Goal: Contribute content

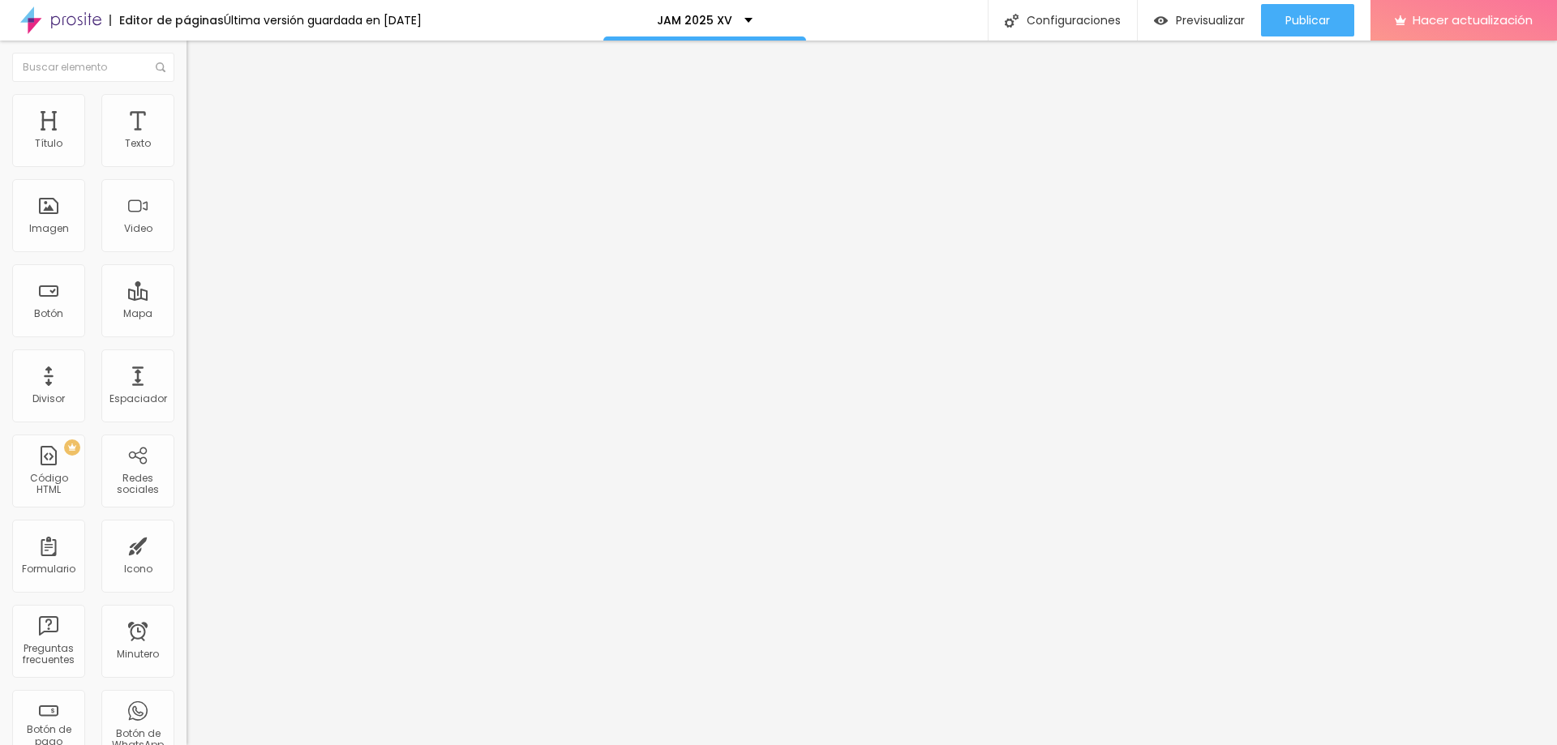
type input "60"
click at [186, 383] on input "range" at bounding box center [238, 389] width 105 height 13
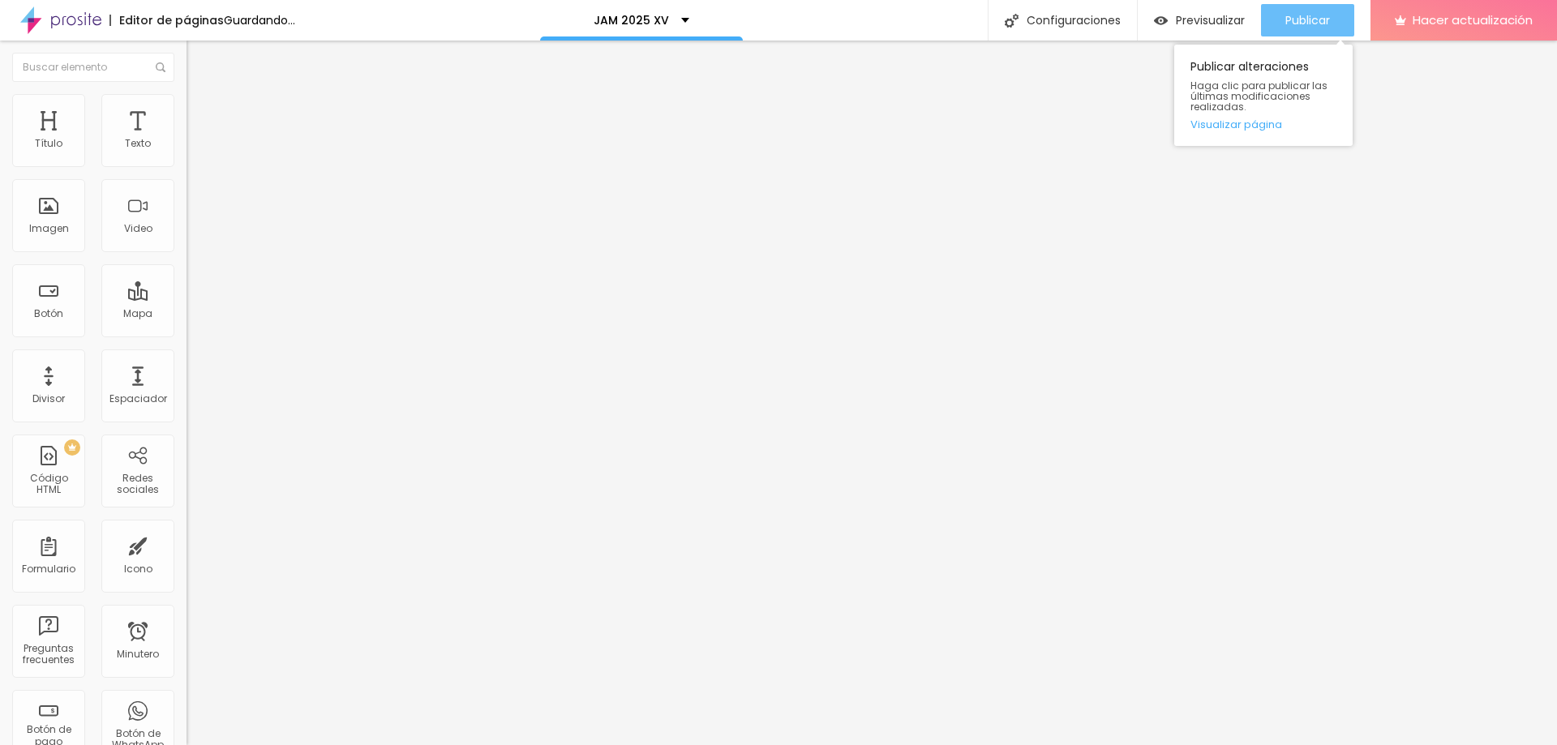
click at [1301, 19] on font "Publicar" at bounding box center [1307, 20] width 45 height 16
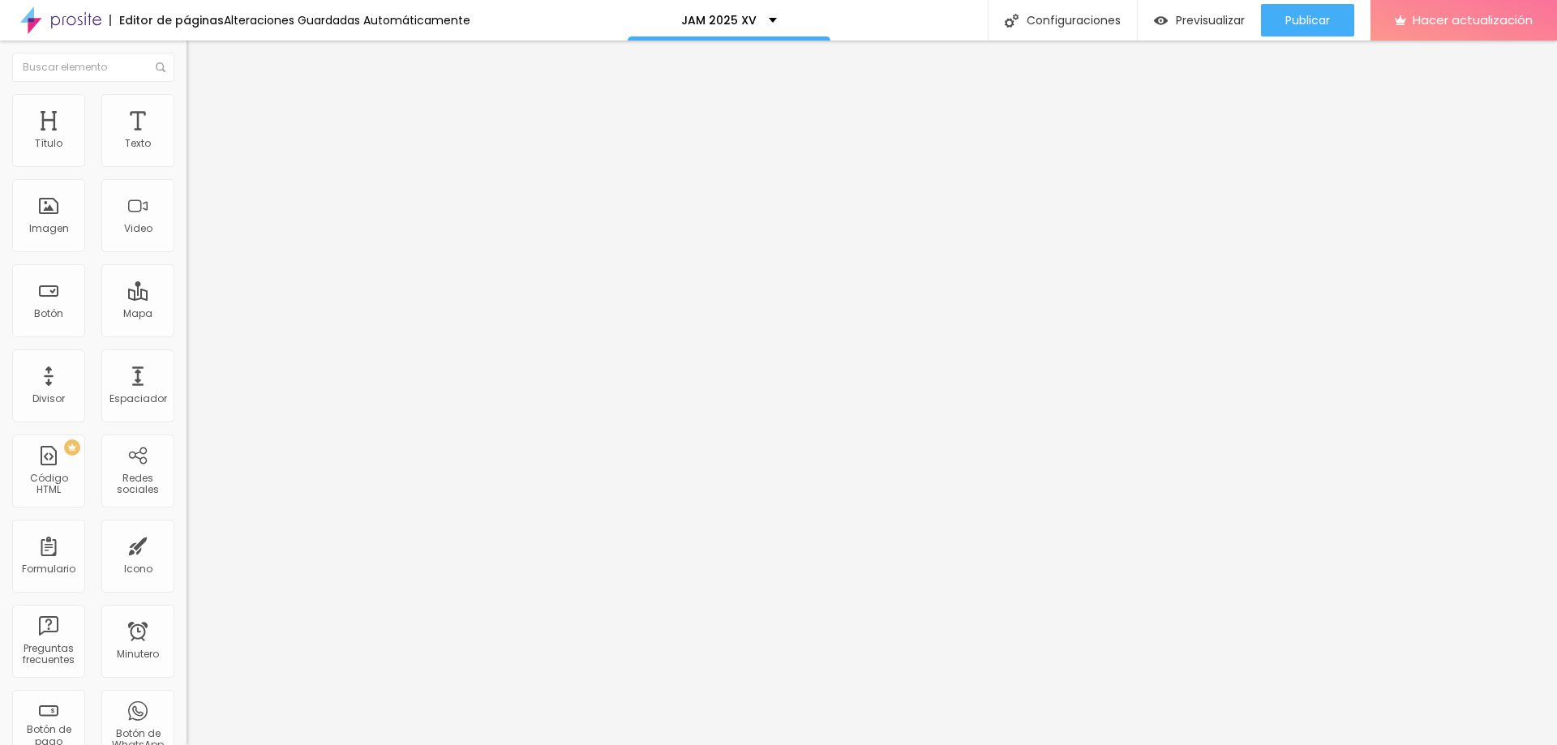
type input "2.3"
type input "2.8"
type input "3"
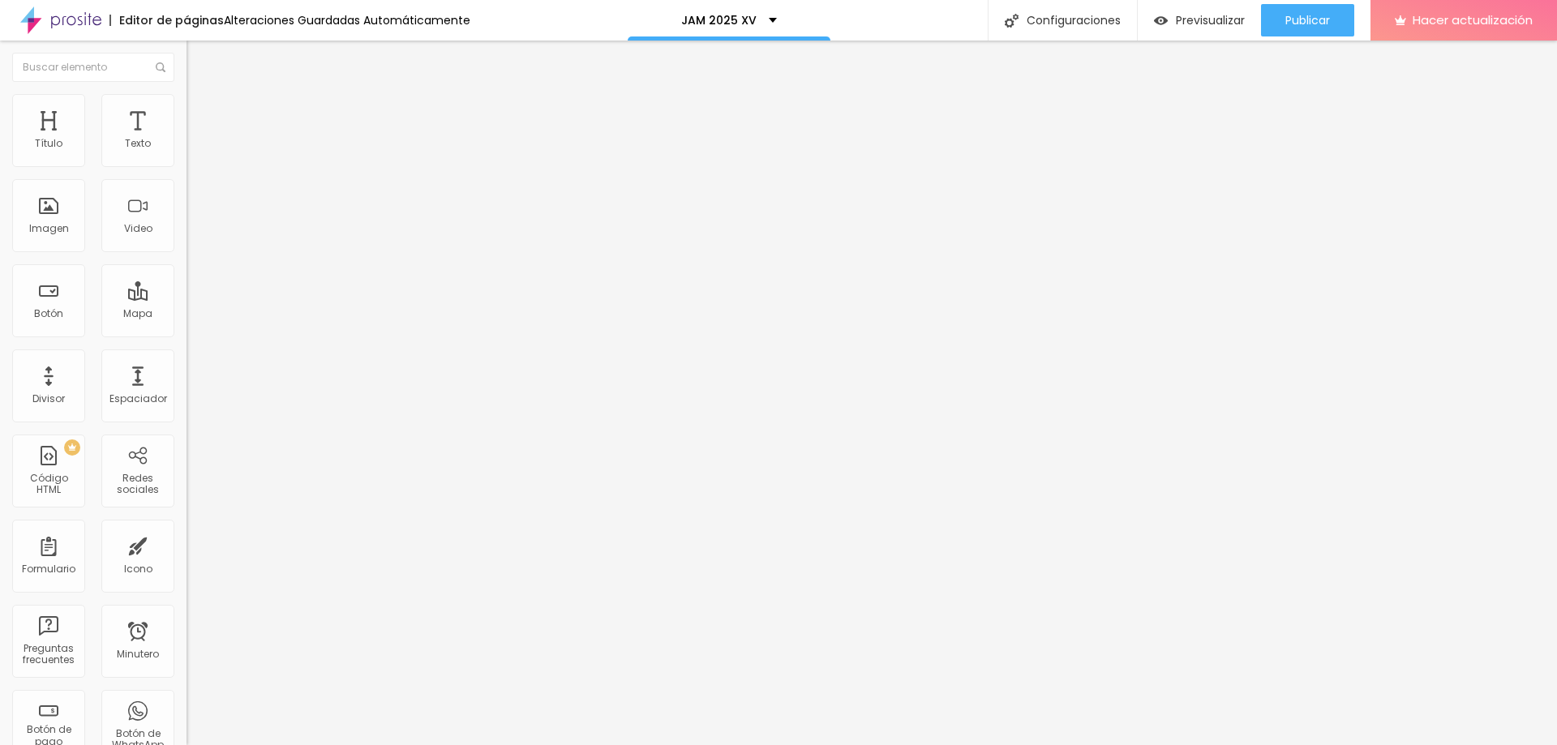
type input "3"
type input "2.5"
type input "2.1"
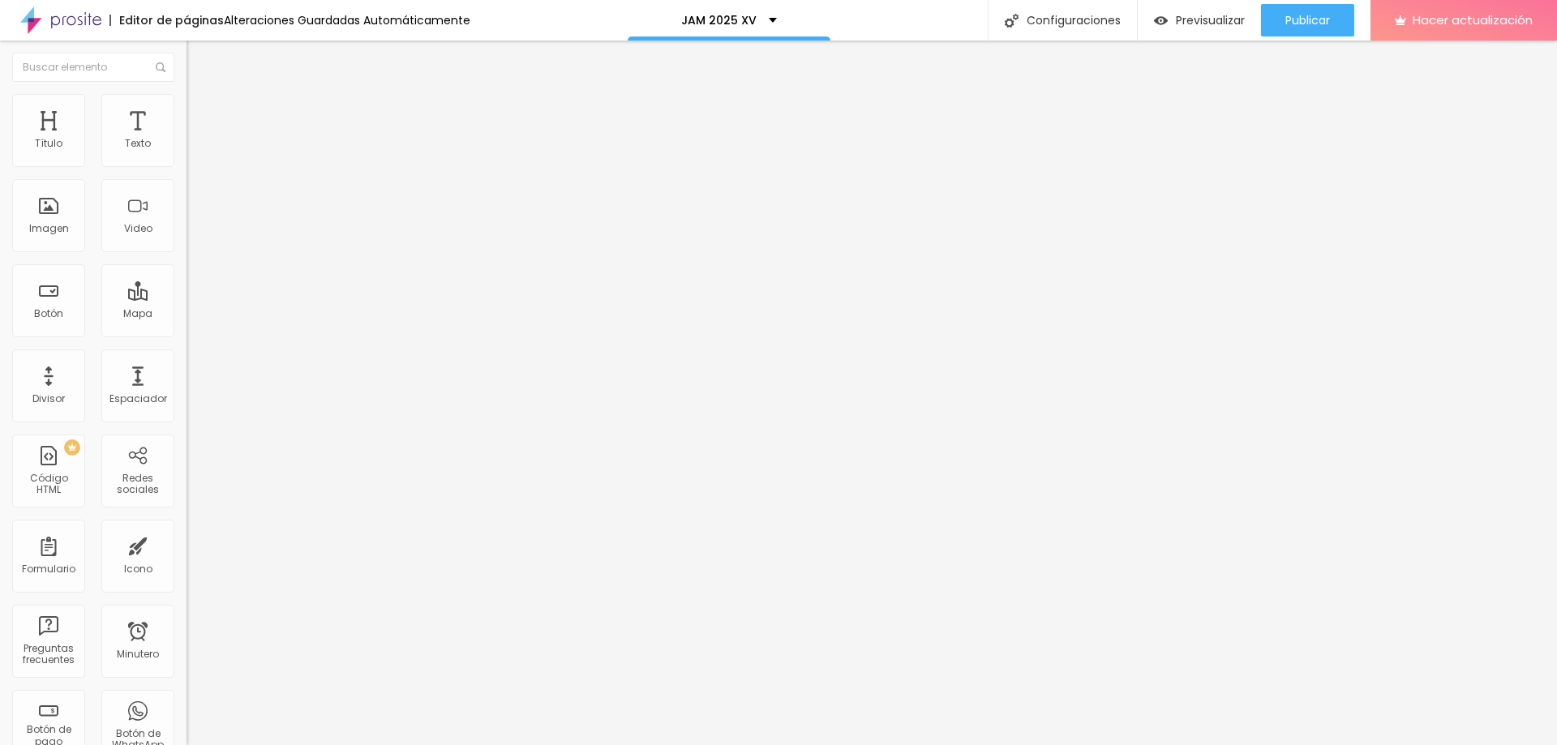
type input "2"
type input "1.8"
type input "1.6"
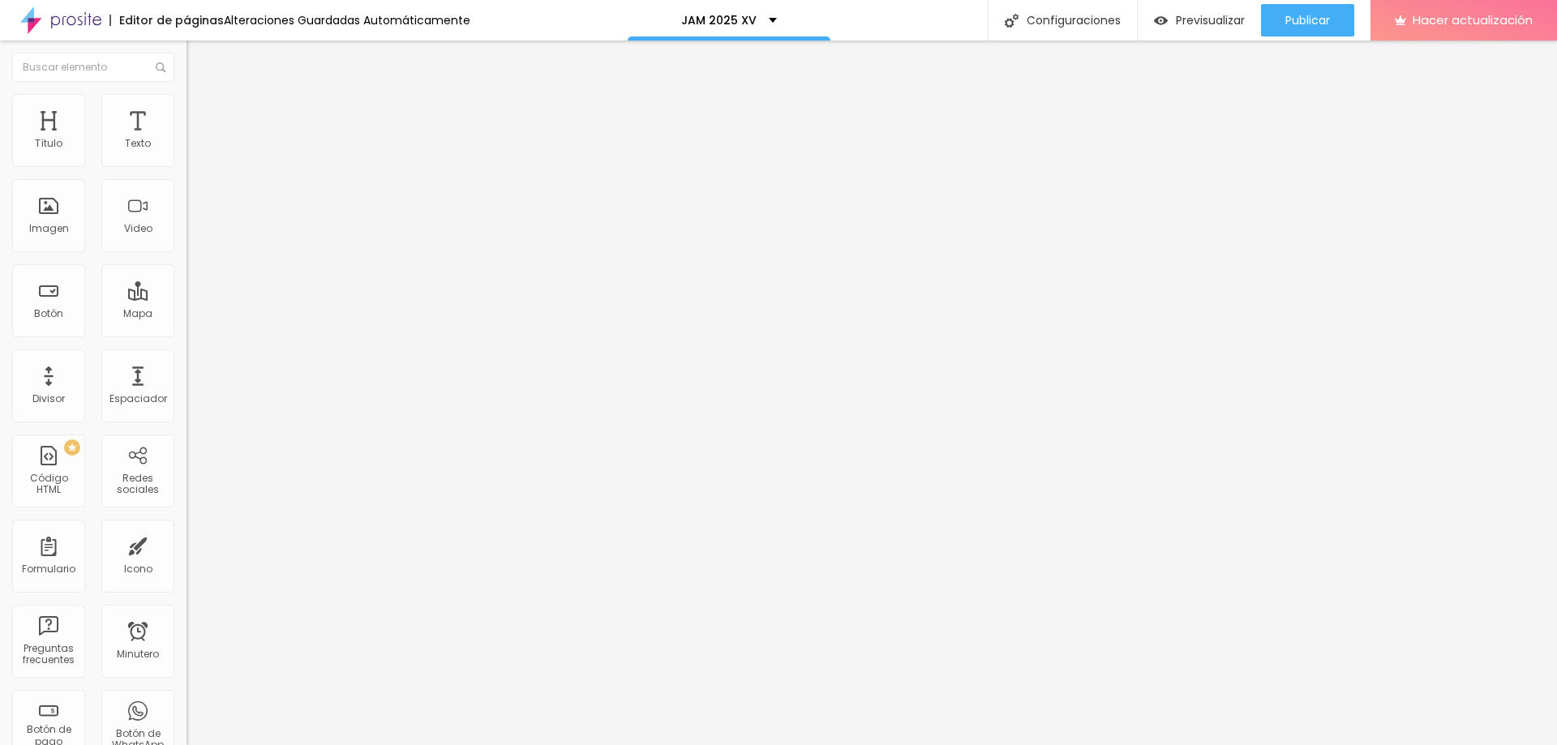
type input "1.6"
type input "1.5"
click at [186, 612] on input "range" at bounding box center [238, 618] width 105 height 13
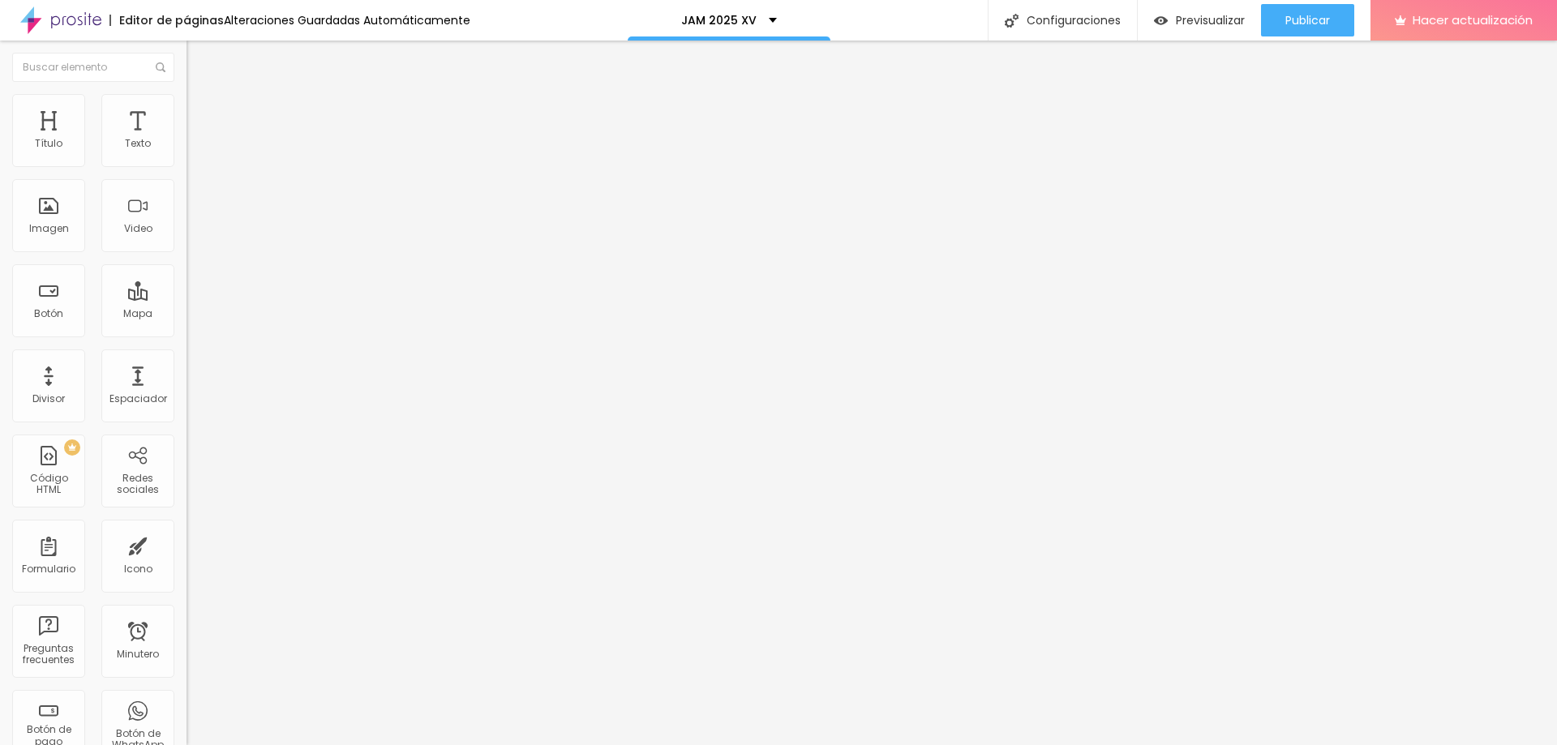
type input "1.2"
type input "1.1"
drag, startPoint x: 88, startPoint y: 405, endPoint x: 75, endPoint y: 405, distance: 12.2
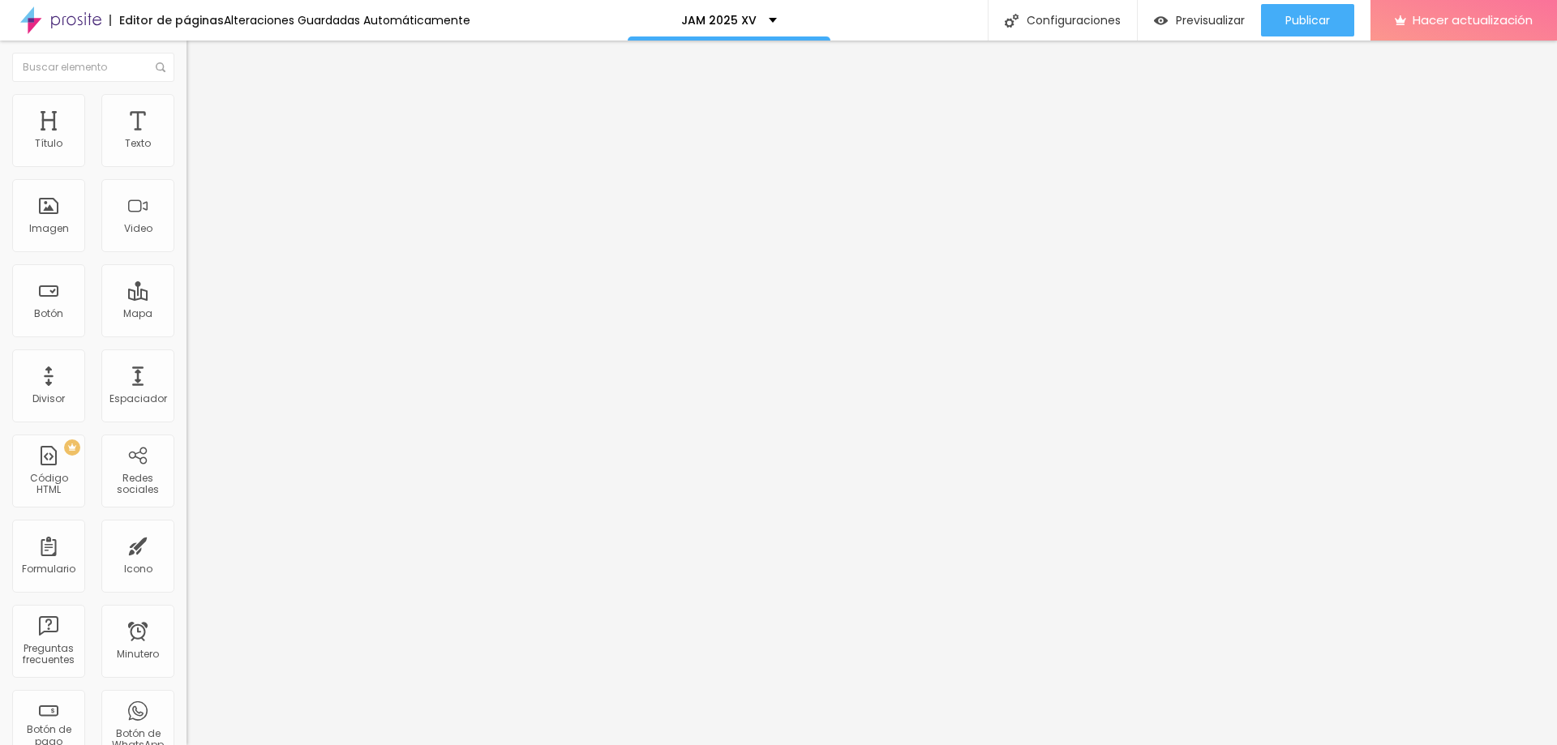
type input "1.1"
type input "3"
type input "5"
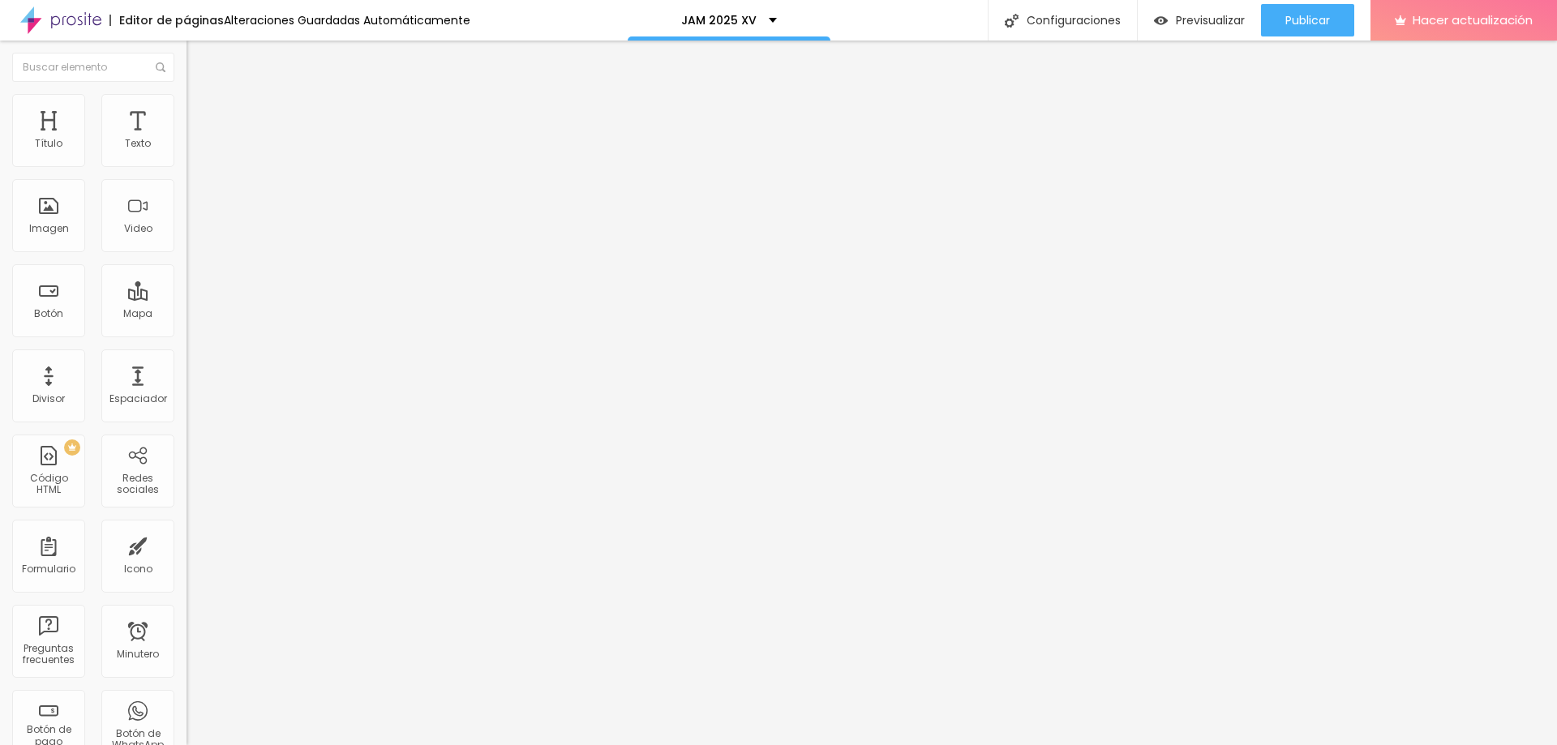
type input "5"
type input "6"
type input "7"
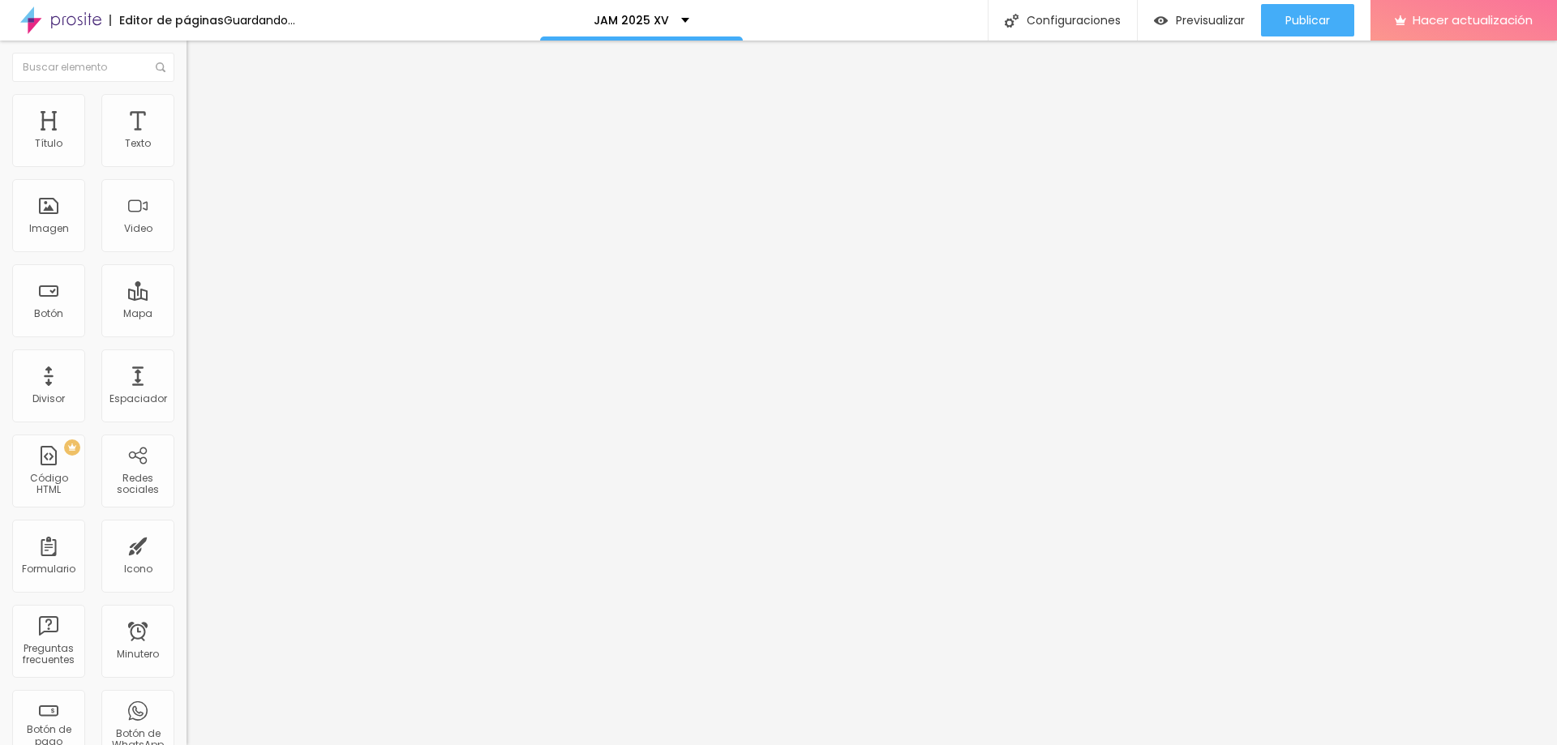
type input "6"
type input "5"
type input "4"
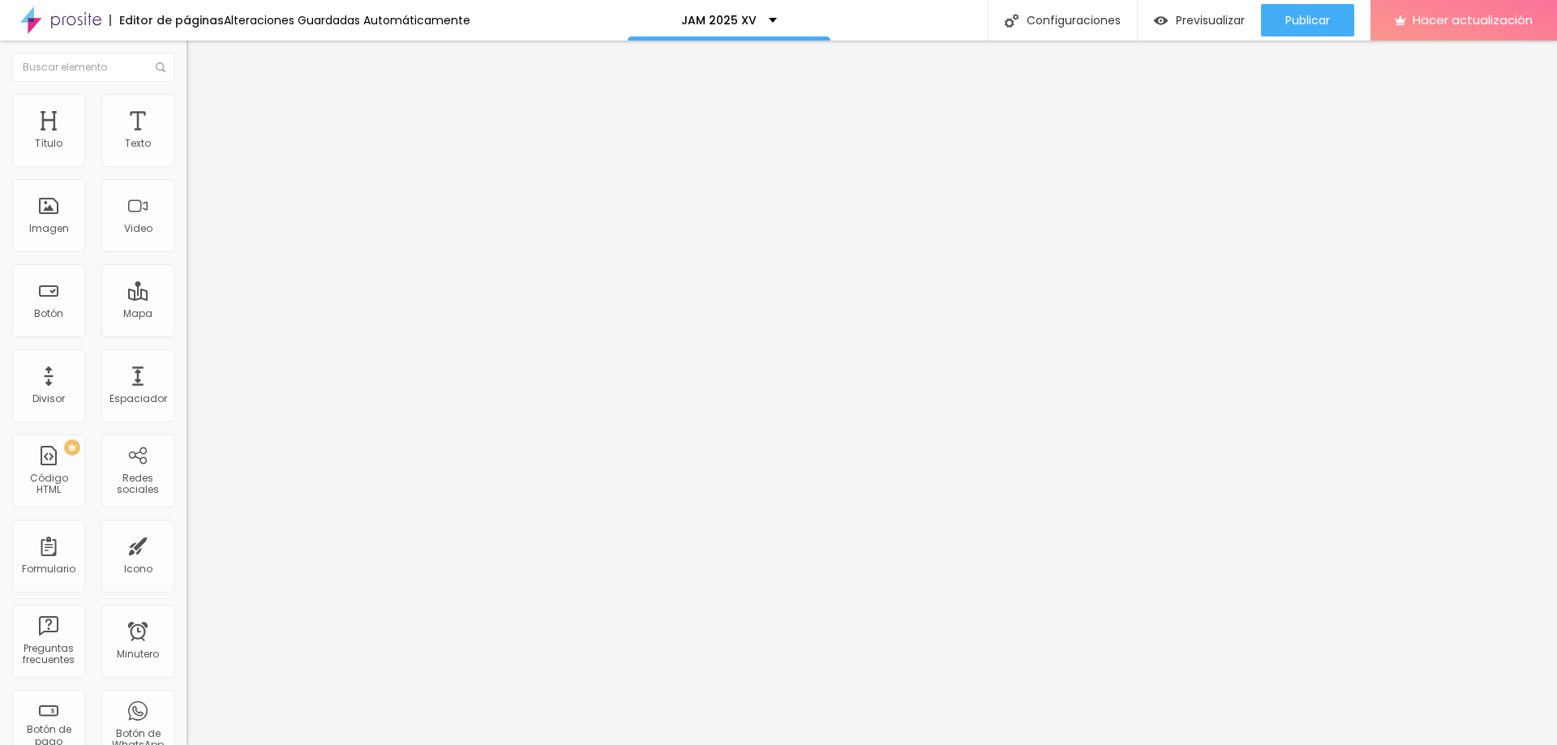
type input "4"
drag, startPoint x: 39, startPoint y: 436, endPoint x: 52, endPoint y: 437, distance: 13.0
type input "4"
click at [186, 153] on font "Título 2" at bounding box center [213, 143] width 54 height 20
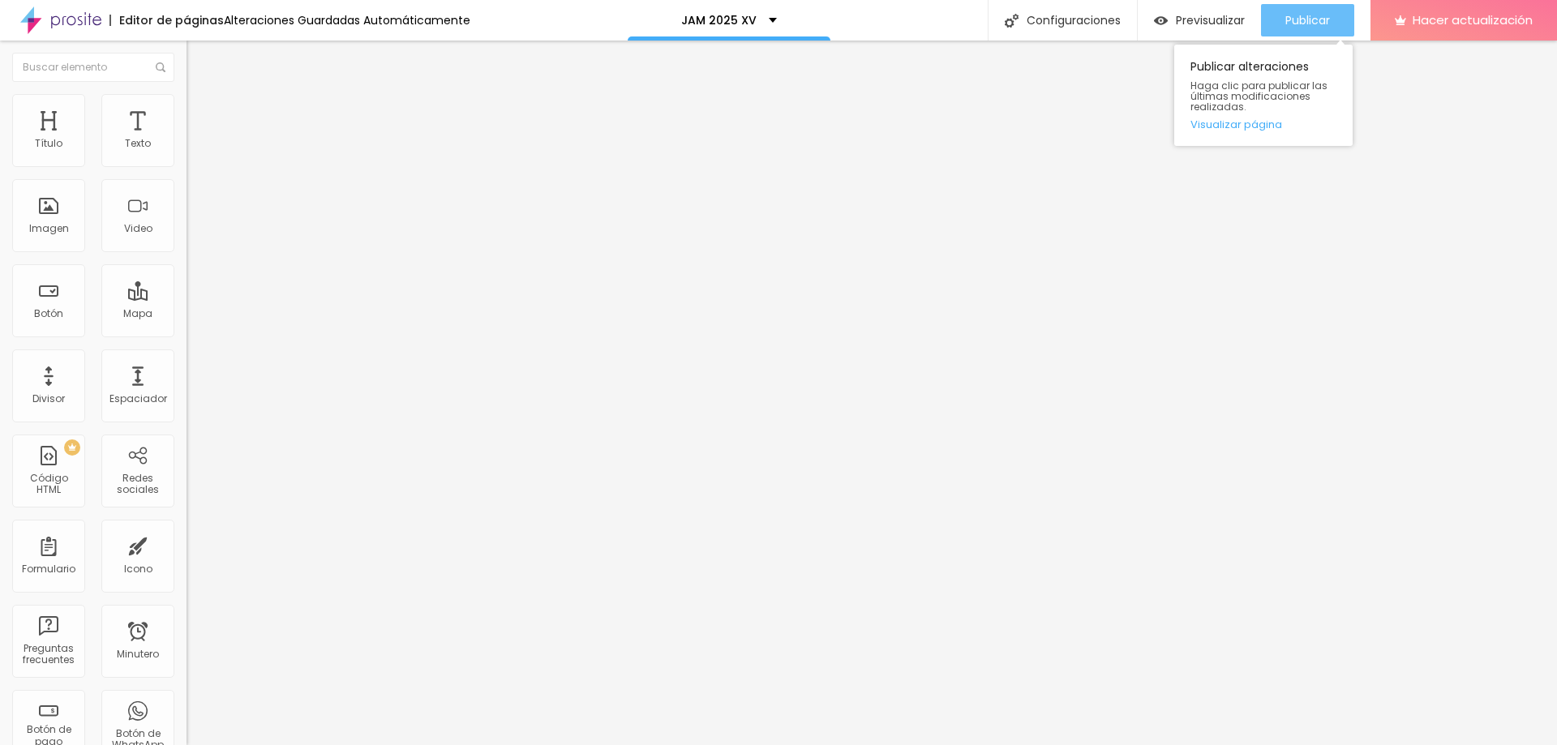
click at [1308, 16] on font "Publicar" at bounding box center [1307, 20] width 45 height 16
